Goal: Complete application form: Complete application form

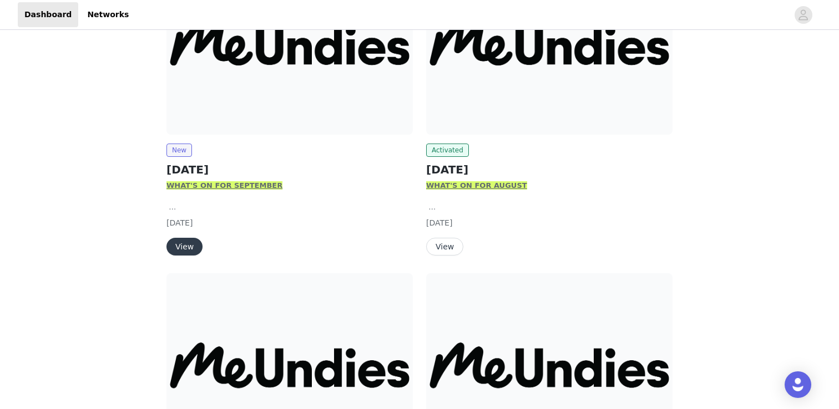
scroll to position [226, 0]
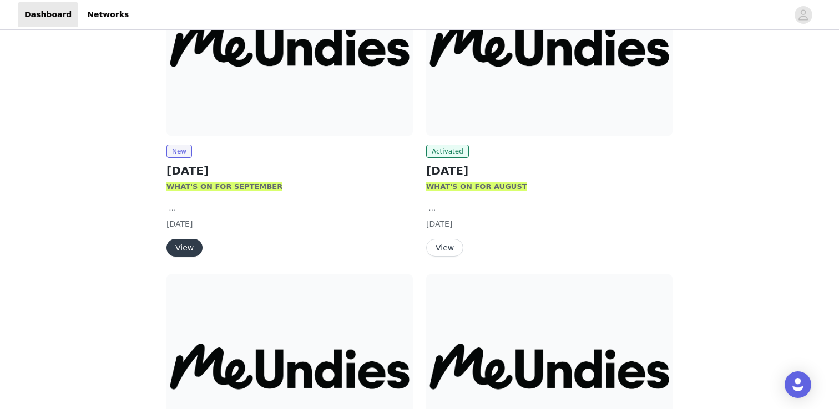
click at [189, 247] on button "View" at bounding box center [184, 248] width 36 height 18
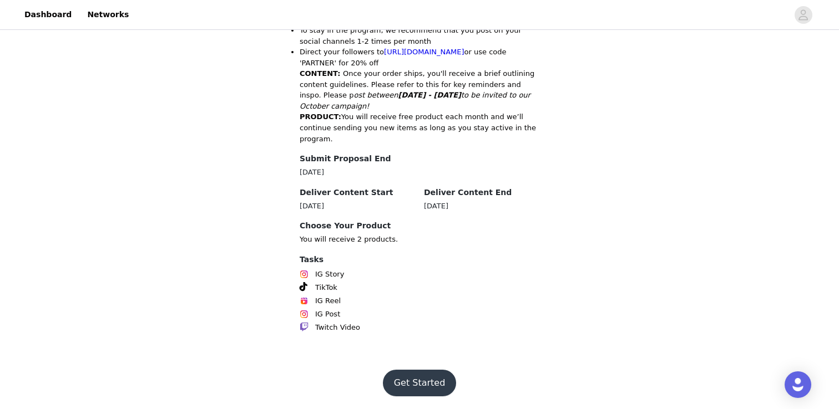
scroll to position [596, 0]
click at [423, 387] on button "Get Started" at bounding box center [420, 384] width 74 height 27
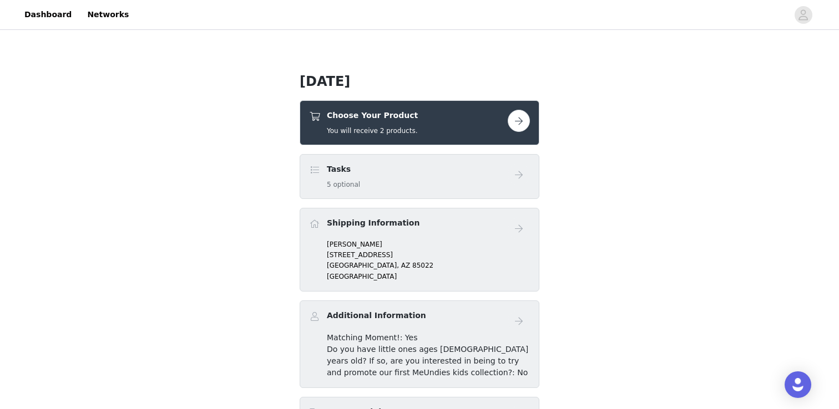
scroll to position [233, 0]
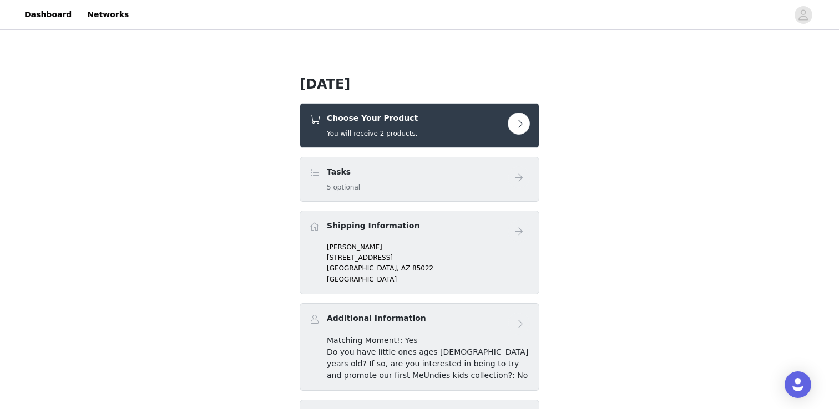
click at [519, 113] on button "button" at bounding box center [519, 124] width 22 height 22
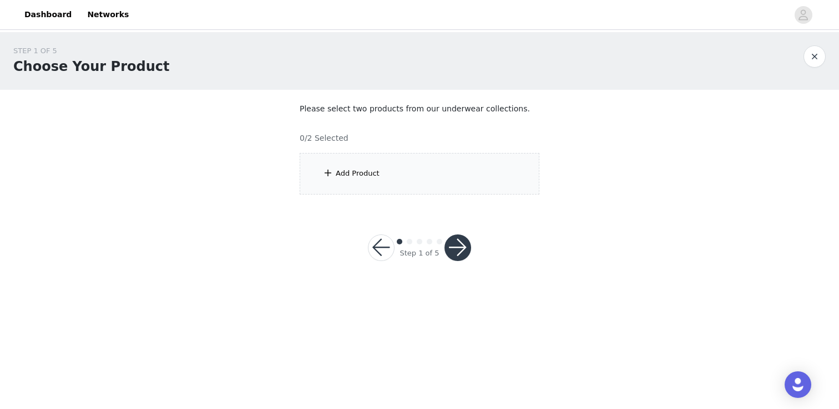
click at [414, 172] on div "Add Product" at bounding box center [420, 174] width 240 height 42
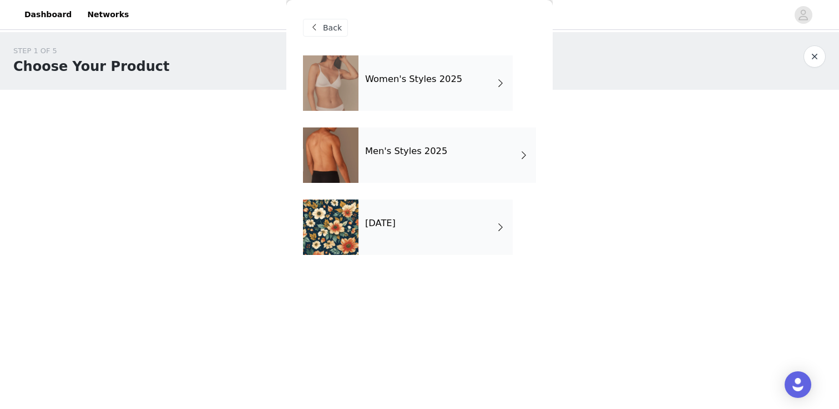
click at [405, 236] on div "[DATE]" at bounding box center [435, 227] width 154 height 55
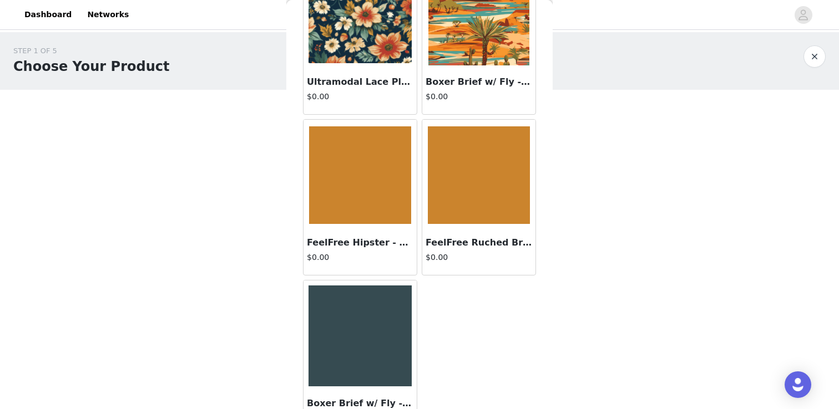
scroll to position [414, 0]
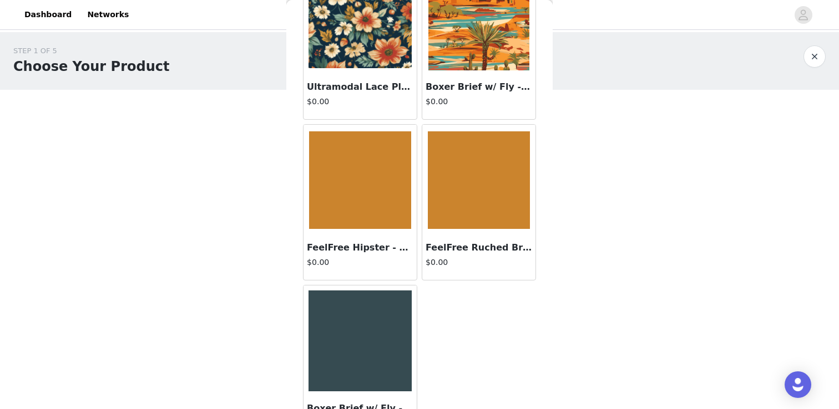
click at [387, 181] on img at bounding box center [360, 180] width 102 height 98
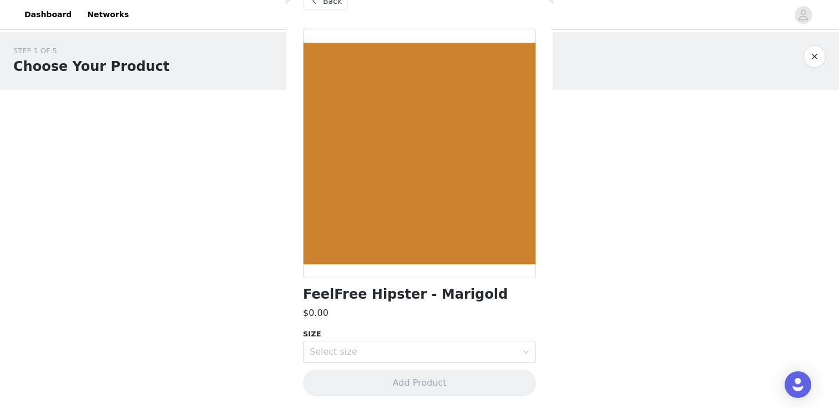
scroll to position [0, 0]
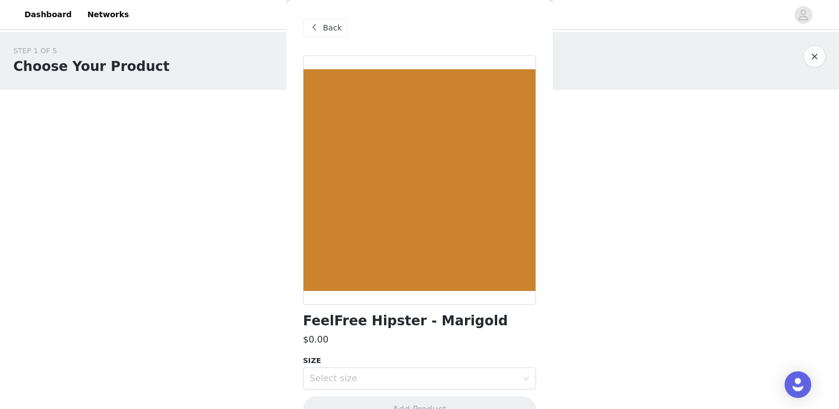
click at [330, 30] on span "Back" at bounding box center [332, 28] width 19 height 12
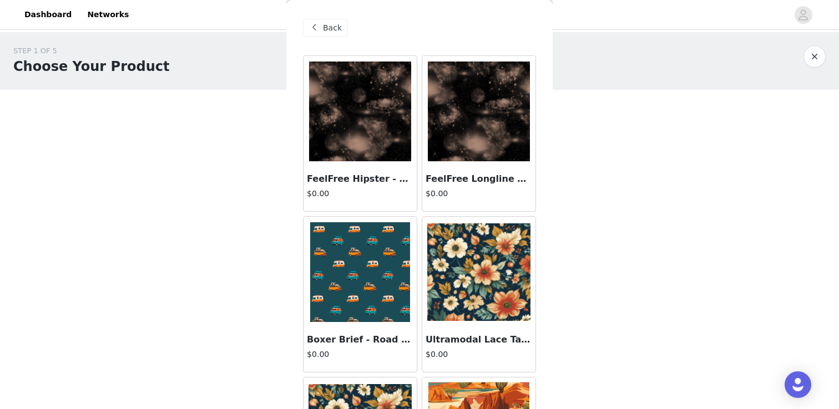
click at [342, 121] on img at bounding box center [360, 112] width 102 height 100
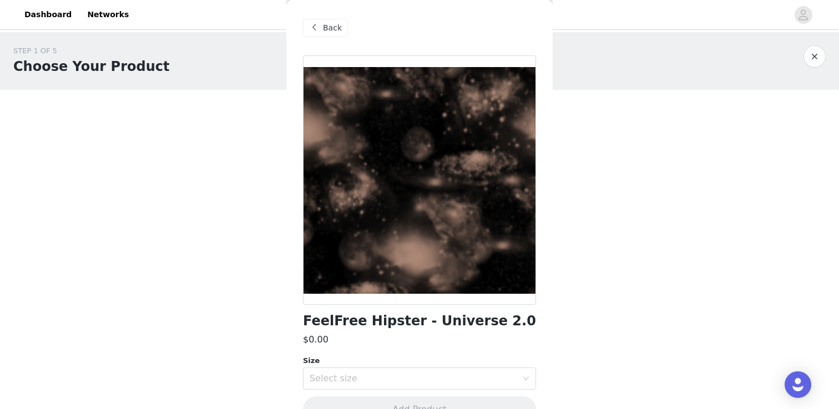
scroll to position [27, 0]
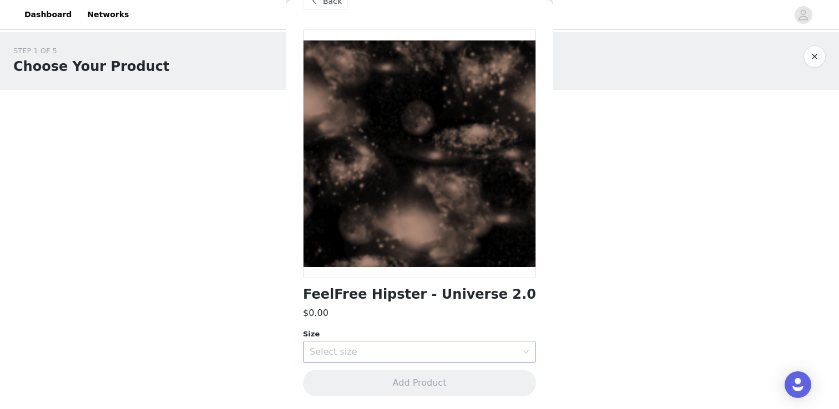
click at [346, 347] on div "Select size" at bounding box center [412, 352] width 207 height 11
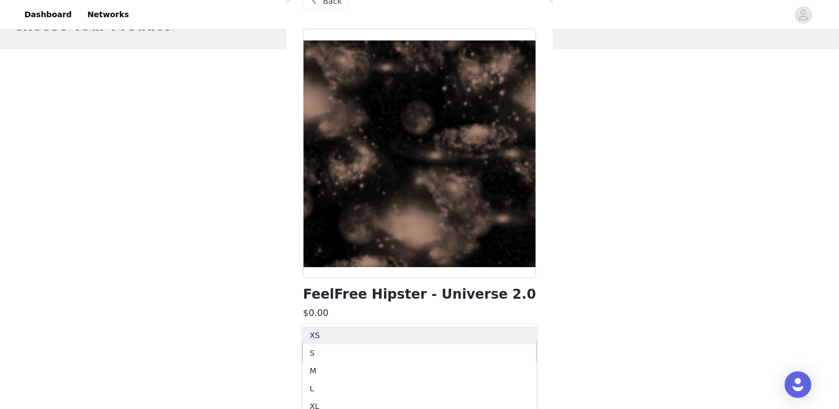
scroll to position [45, 0]
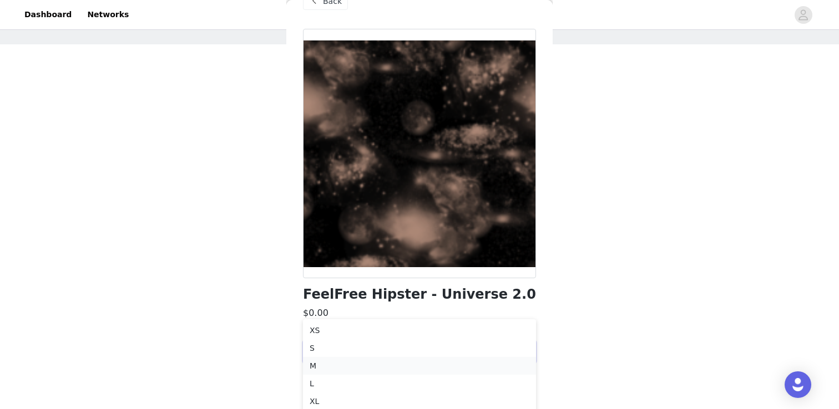
click at [331, 364] on li "M" at bounding box center [419, 366] width 233 height 18
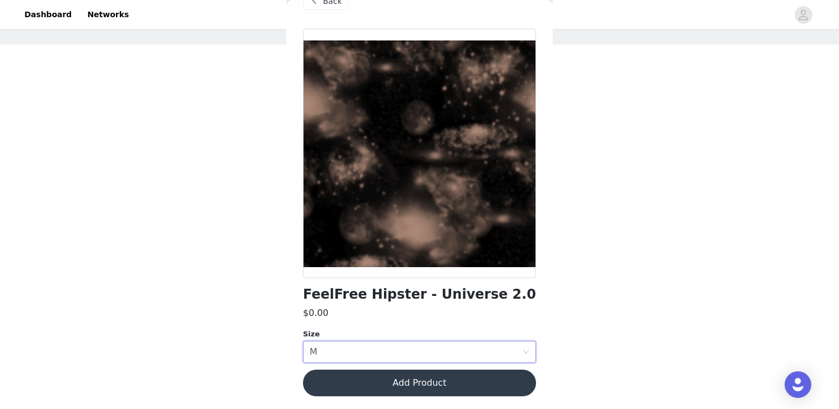
scroll to position [0, 0]
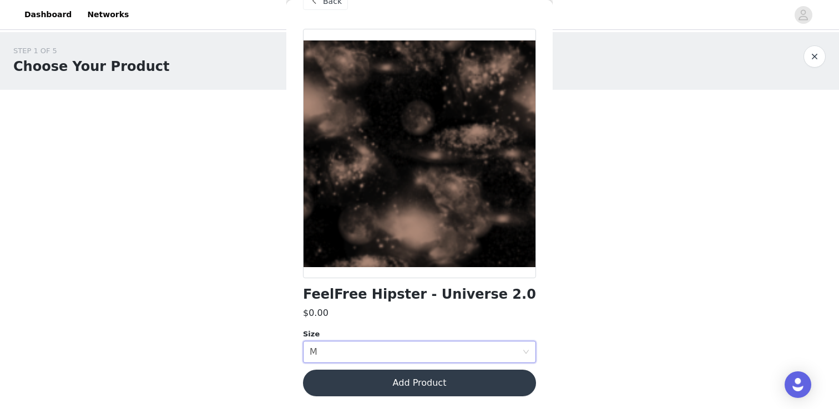
click at [371, 380] on button "Add Product" at bounding box center [419, 383] width 233 height 27
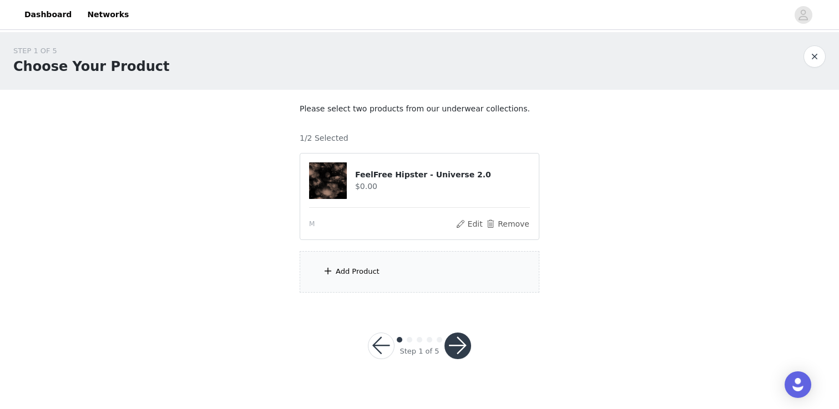
click at [357, 279] on div "Add Product" at bounding box center [420, 272] width 240 height 42
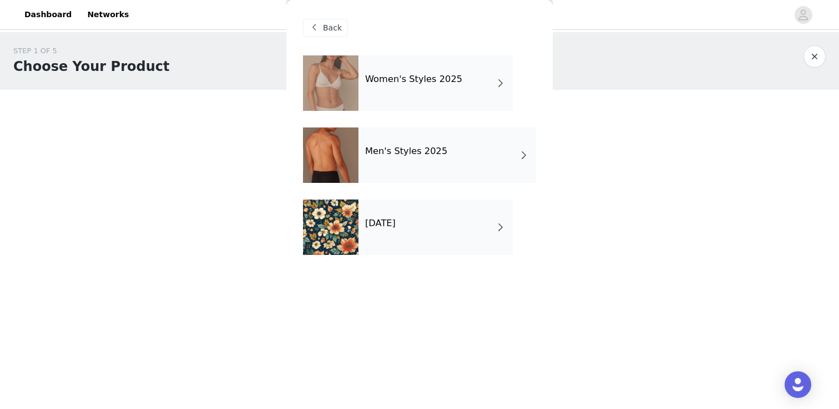
click at [392, 232] on div "[DATE]" at bounding box center [435, 227] width 154 height 55
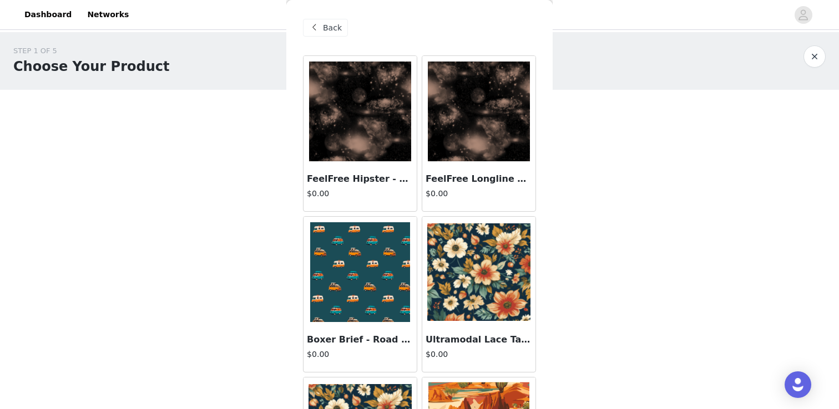
click at [491, 128] on img at bounding box center [479, 112] width 102 height 100
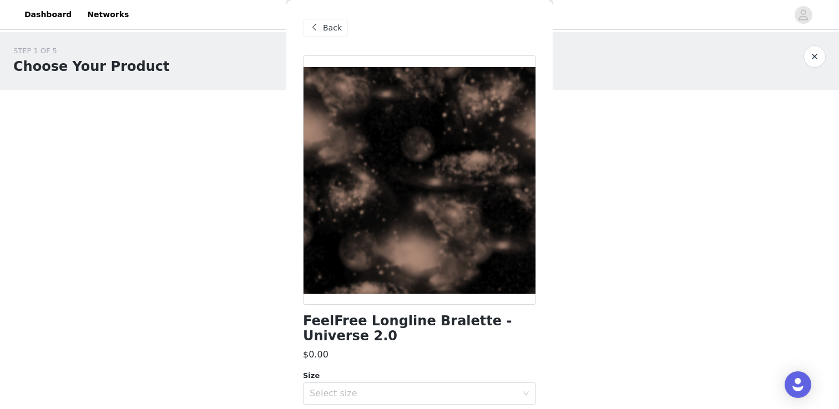
scroll to position [42, 0]
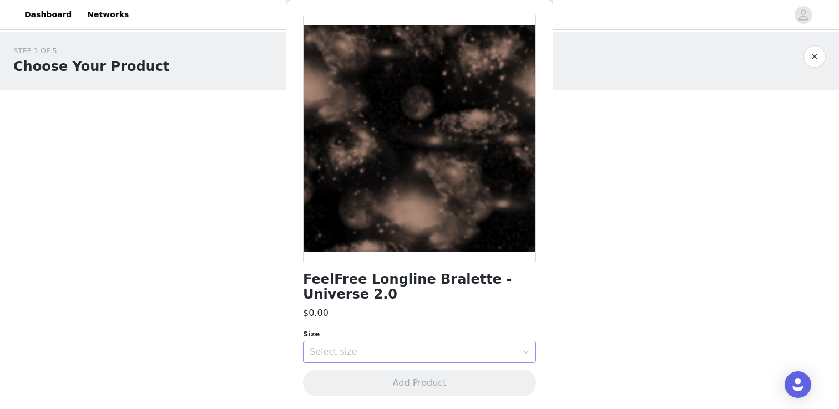
click at [360, 354] on div "Select size" at bounding box center [412, 352] width 207 height 11
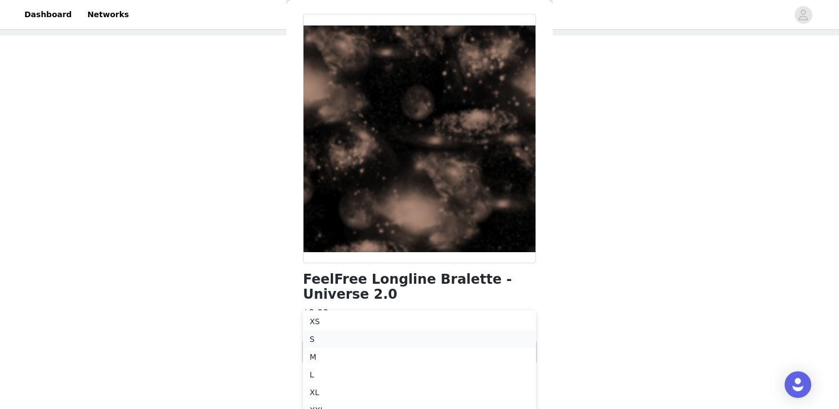
scroll to position [59, 0]
click at [344, 353] on li "M" at bounding box center [419, 352] width 233 height 18
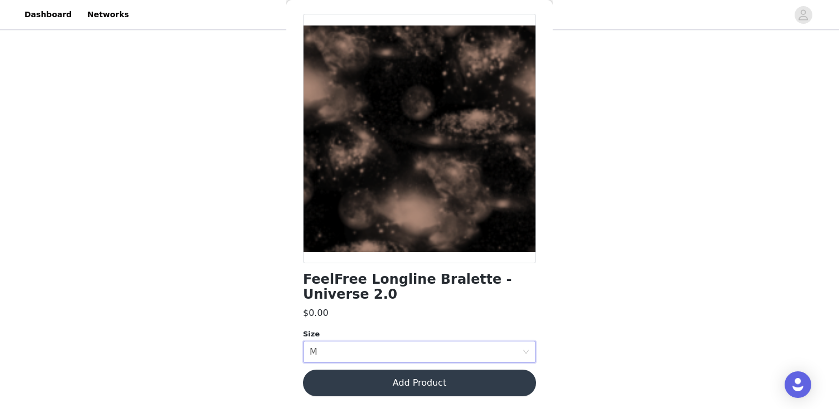
scroll to position [0, 0]
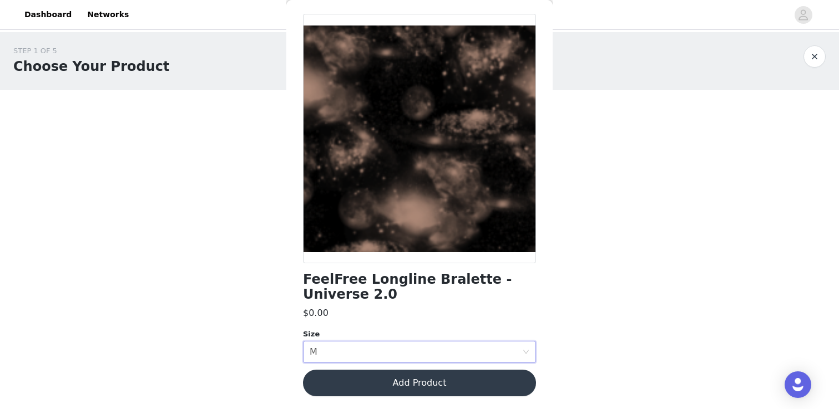
click at [384, 381] on button "Add Product" at bounding box center [419, 383] width 233 height 27
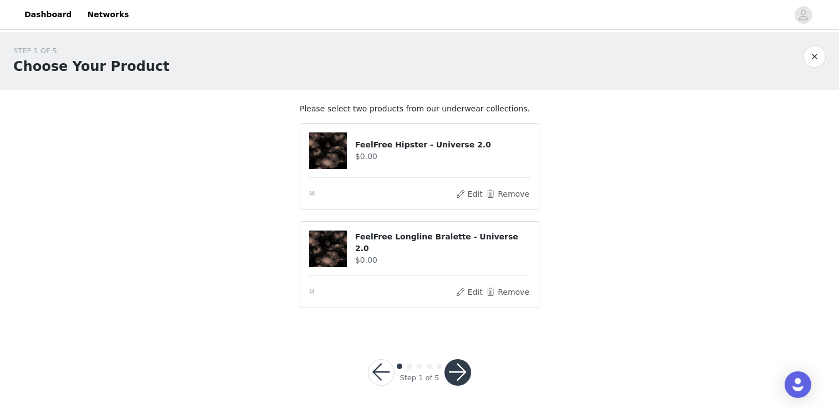
click at [455, 365] on button "button" at bounding box center [457, 372] width 27 height 27
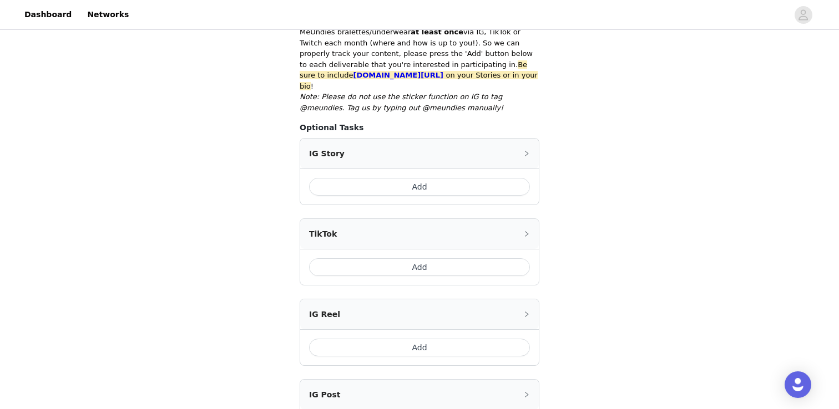
scroll to position [237, 0]
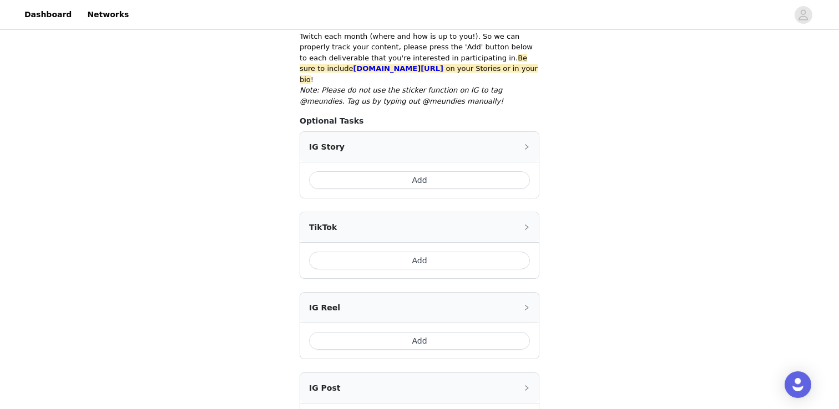
click at [471, 173] on button "Add" at bounding box center [419, 180] width 221 height 18
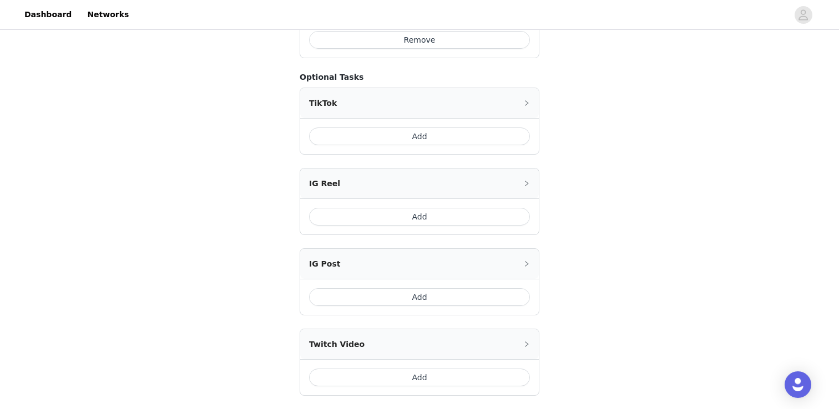
scroll to position [482, 0]
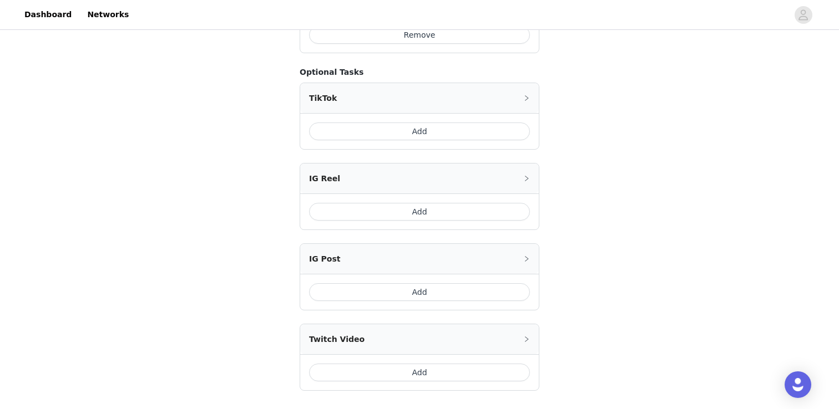
click at [451, 206] on button "Add" at bounding box center [419, 212] width 221 height 18
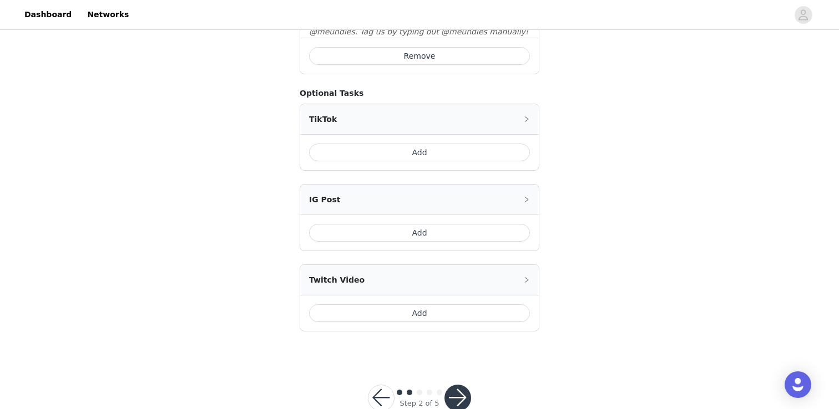
scroll to position [645, 0]
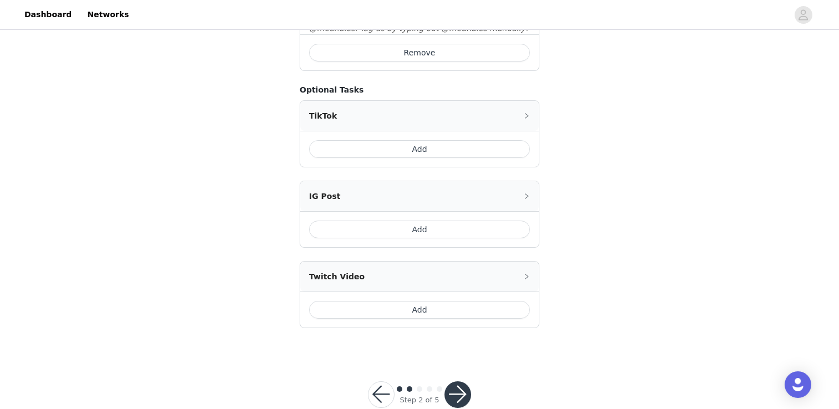
click at [445, 221] on button "Add" at bounding box center [419, 230] width 221 height 18
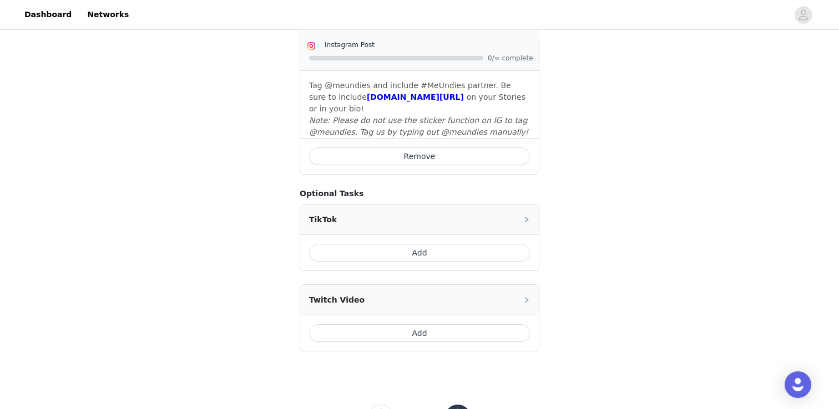
scroll to position [759, 0]
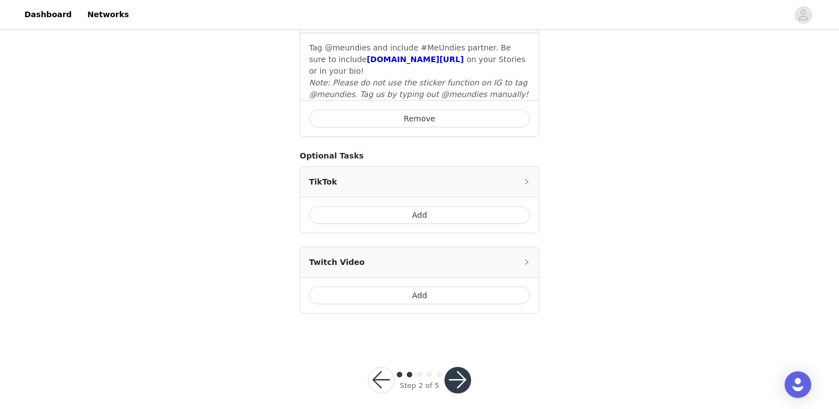
click at [460, 369] on button "button" at bounding box center [457, 380] width 27 height 27
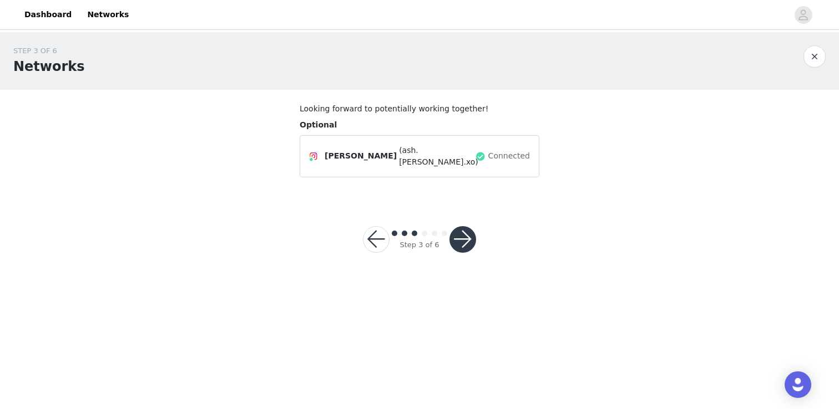
click at [463, 234] on button "button" at bounding box center [462, 239] width 27 height 27
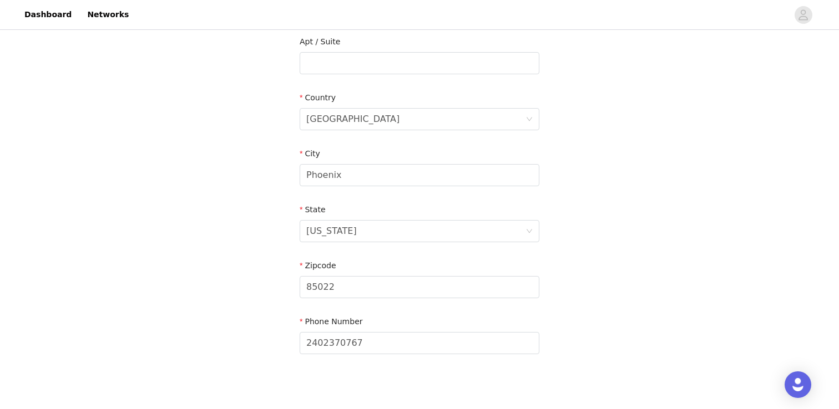
scroll to position [347, 0]
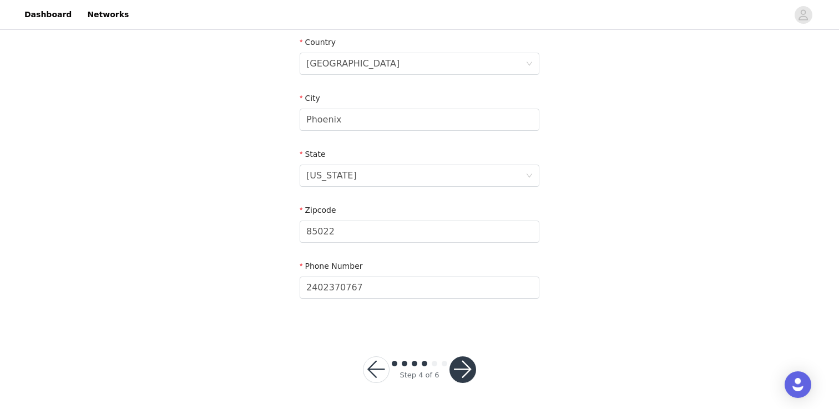
click at [456, 375] on button "button" at bounding box center [462, 370] width 27 height 27
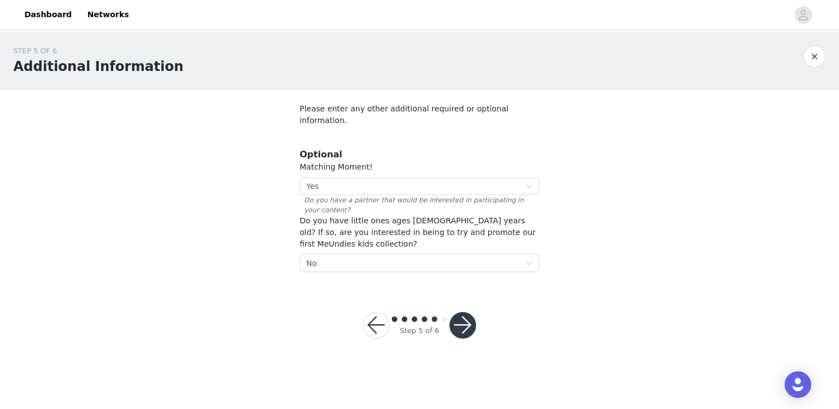
click at [461, 312] on button "button" at bounding box center [462, 325] width 27 height 27
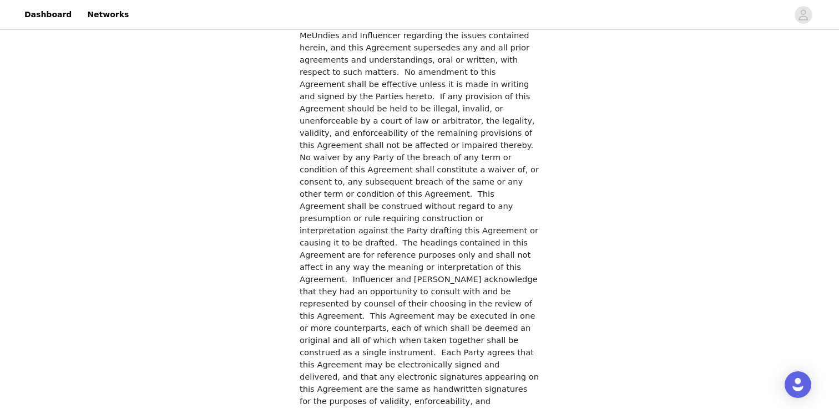
scroll to position [3169, 0]
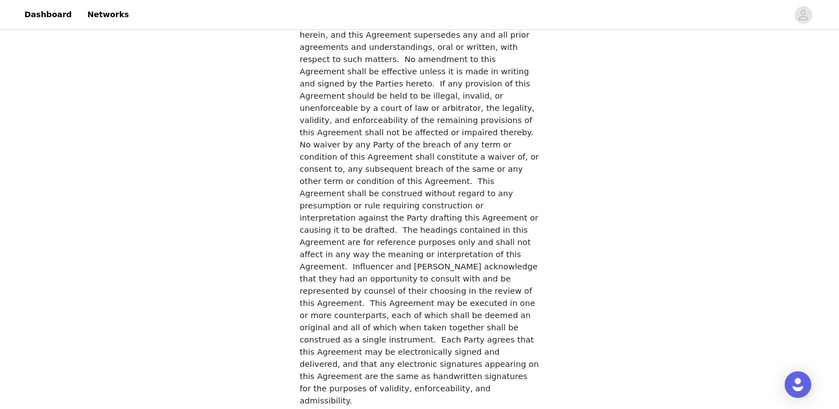
checkbox input "true"
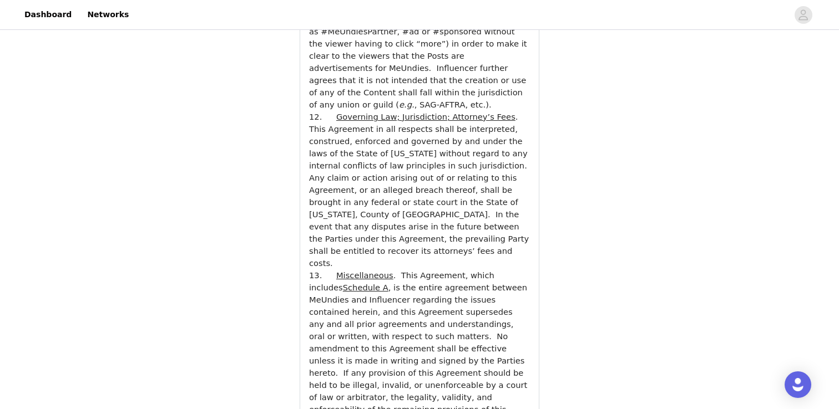
scroll to position [4152, 0]
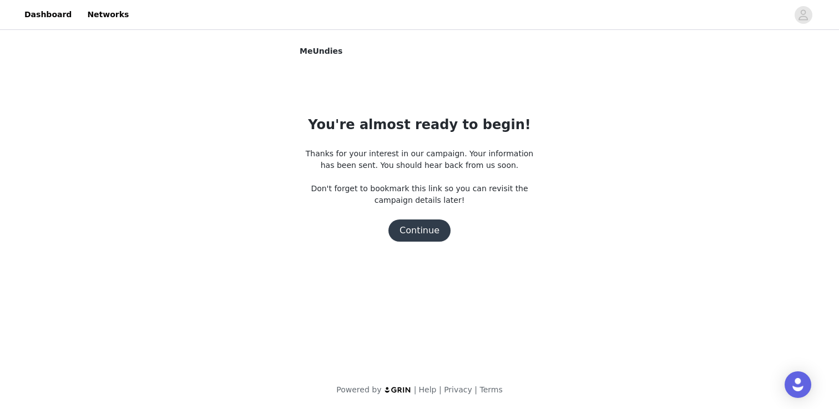
scroll to position [0, 0]
click at [414, 234] on button "Continue" at bounding box center [419, 231] width 62 height 22
